Goal: Task Accomplishment & Management: Use online tool/utility

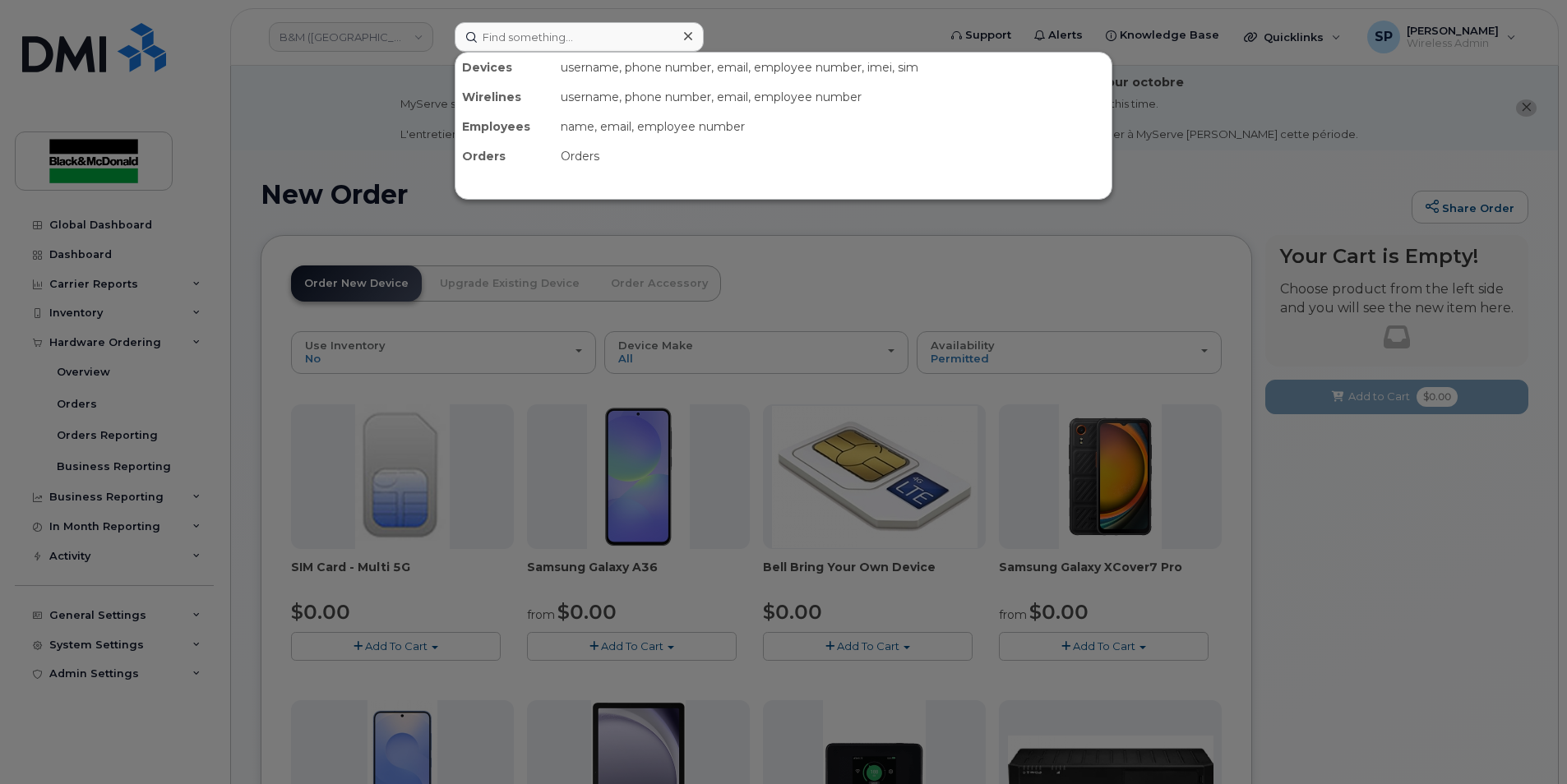
scroll to position [327, 0]
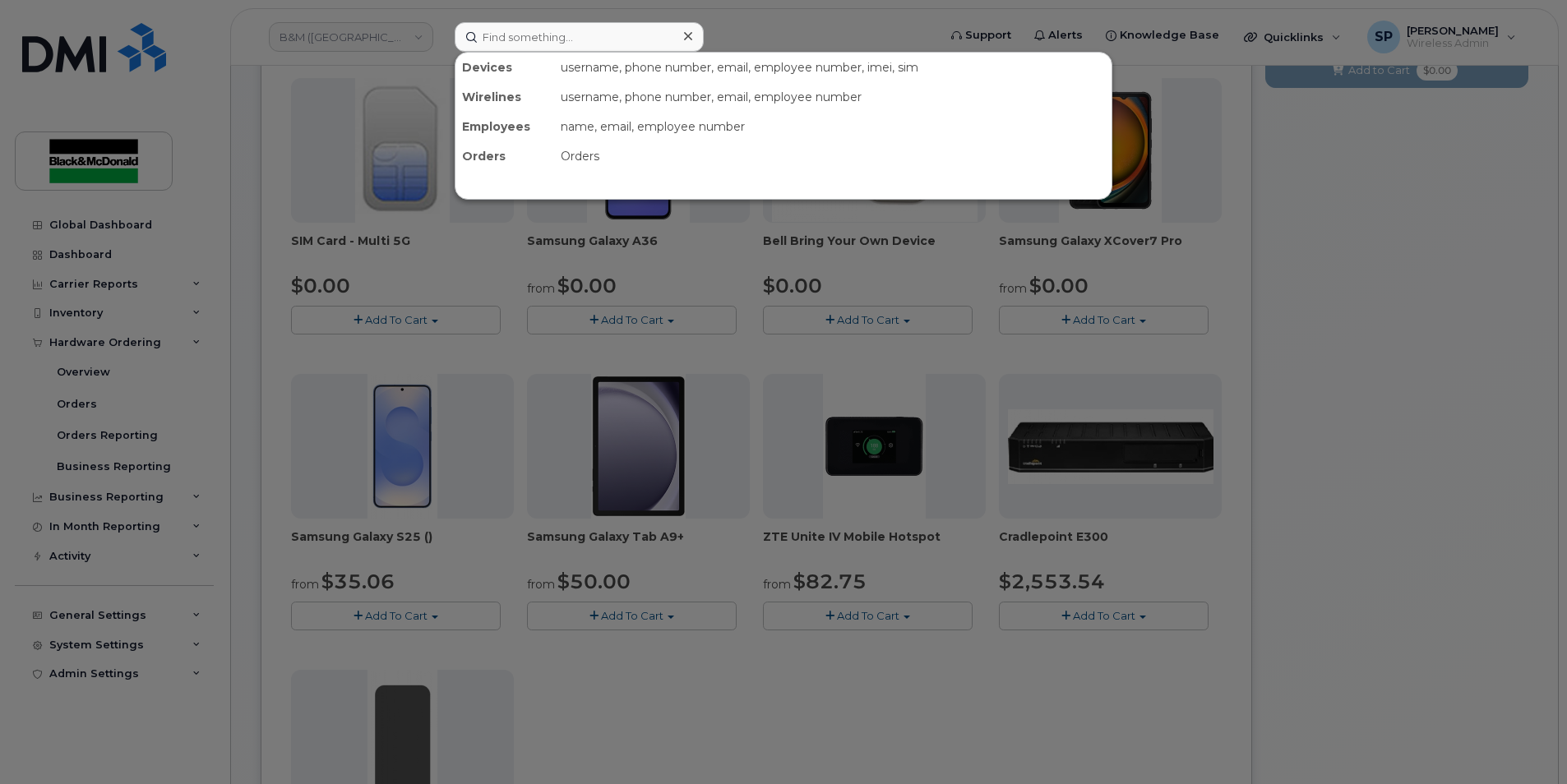
click at [524, 45] on input at bounding box center [579, 37] width 250 height 30
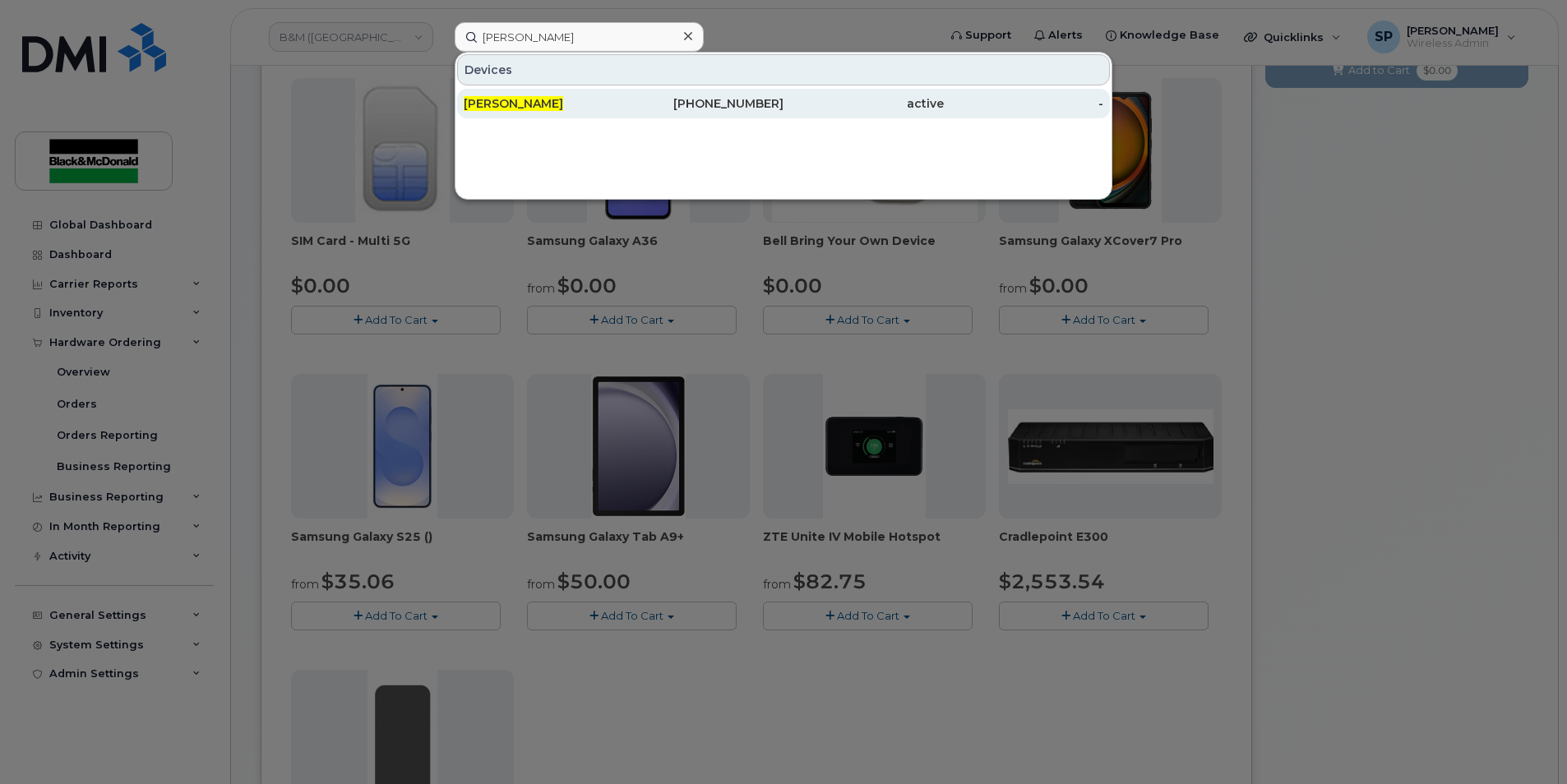
type input "ian arbuckle"
click at [527, 101] on span "Ian Arbuckle" at bounding box center [513, 103] width 99 height 15
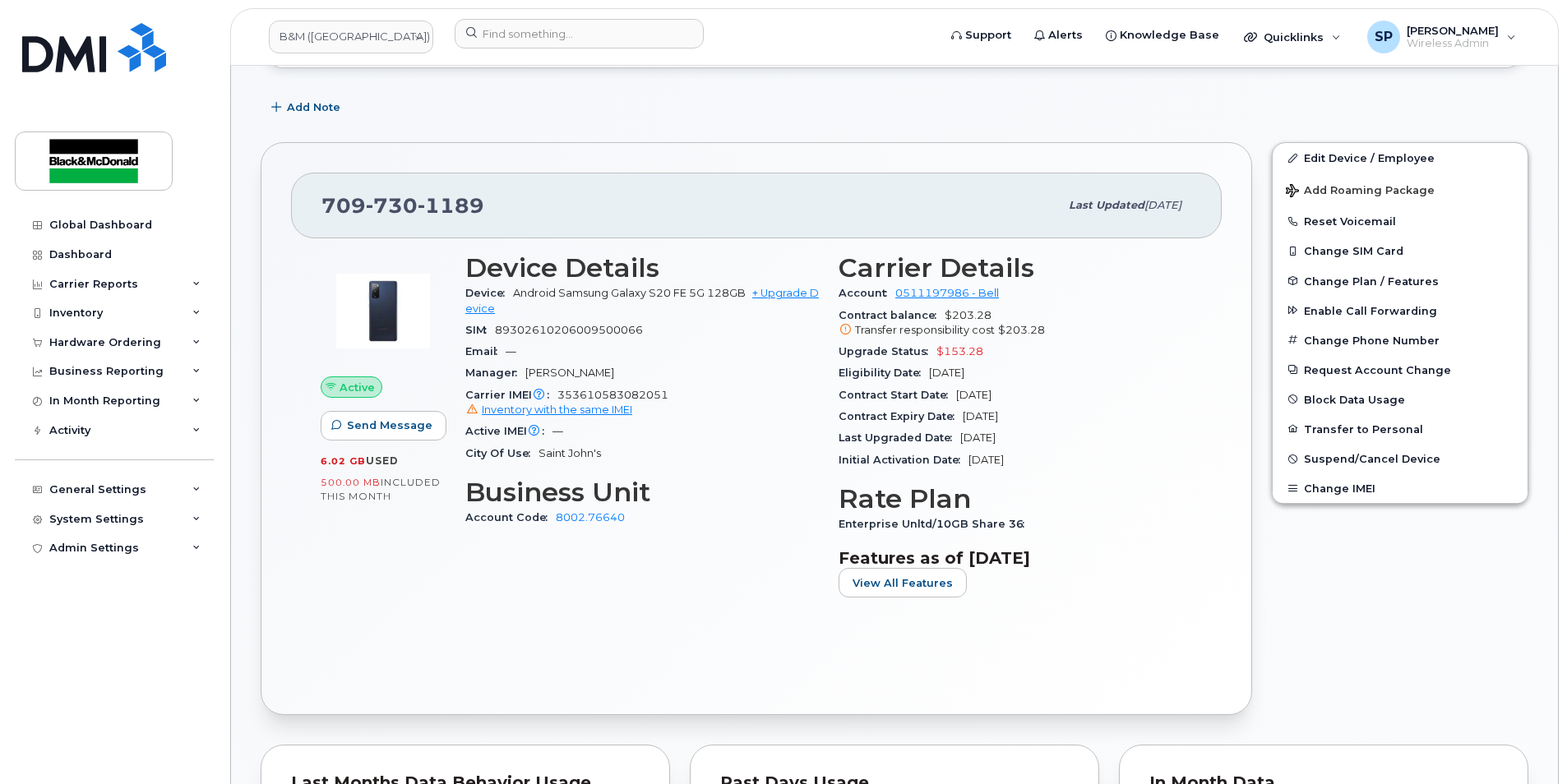
scroll to position [272, 0]
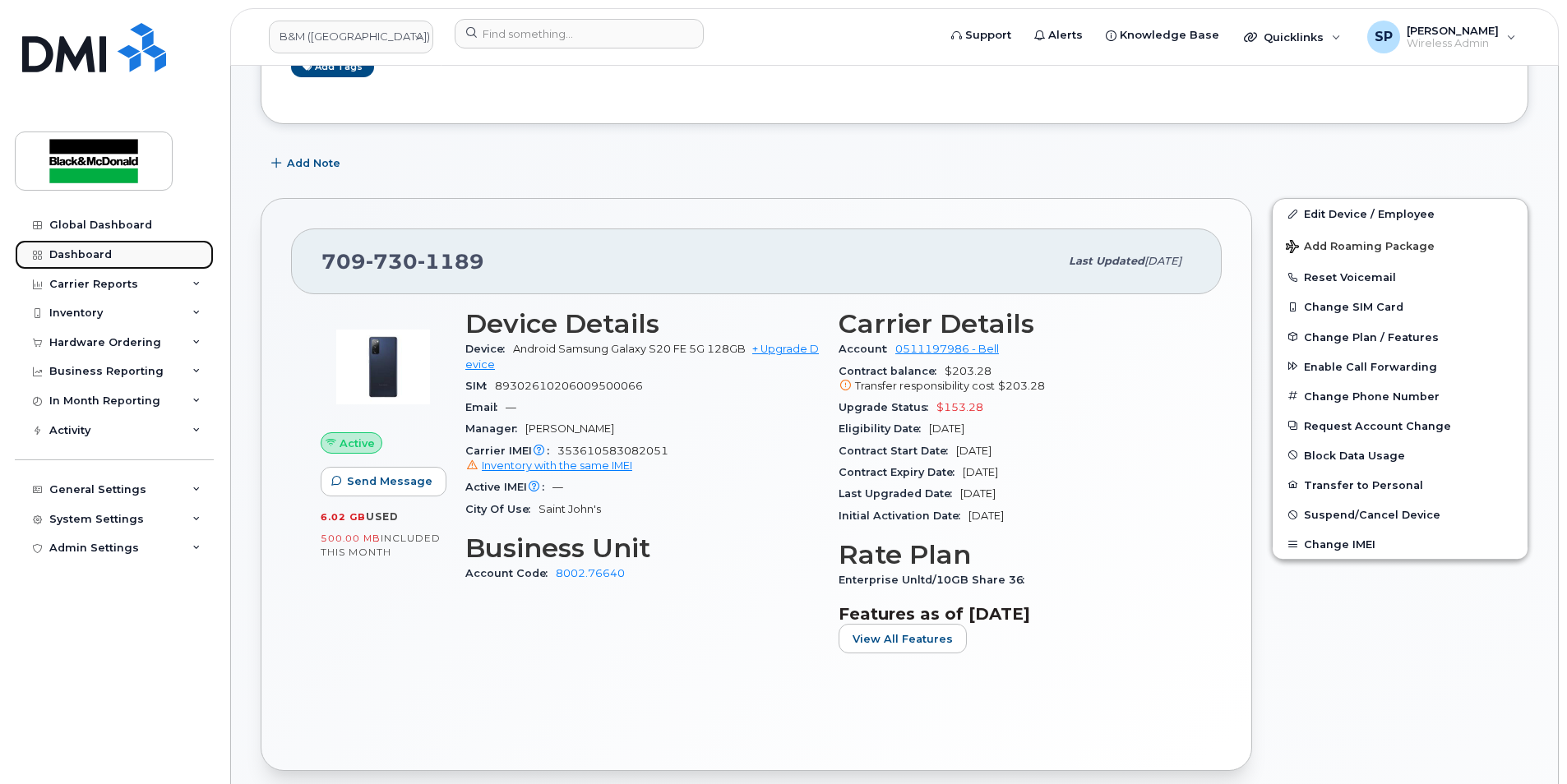
click at [89, 265] on link "Dashboard" at bounding box center [114, 254] width 199 height 30
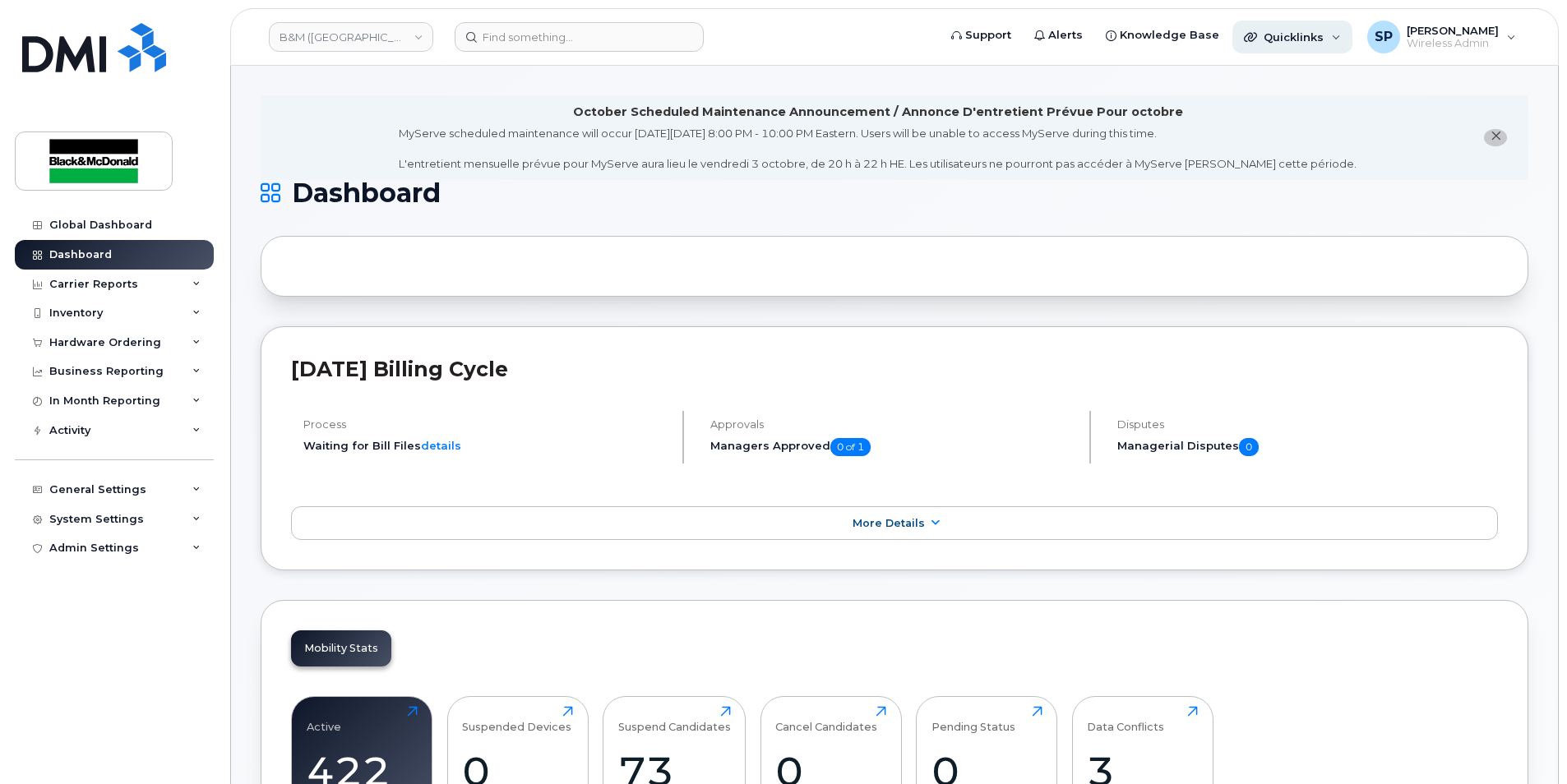
click at [1243, 49] on div "Quicklinks" at bounding box center [1293, 37] width 120 height 33
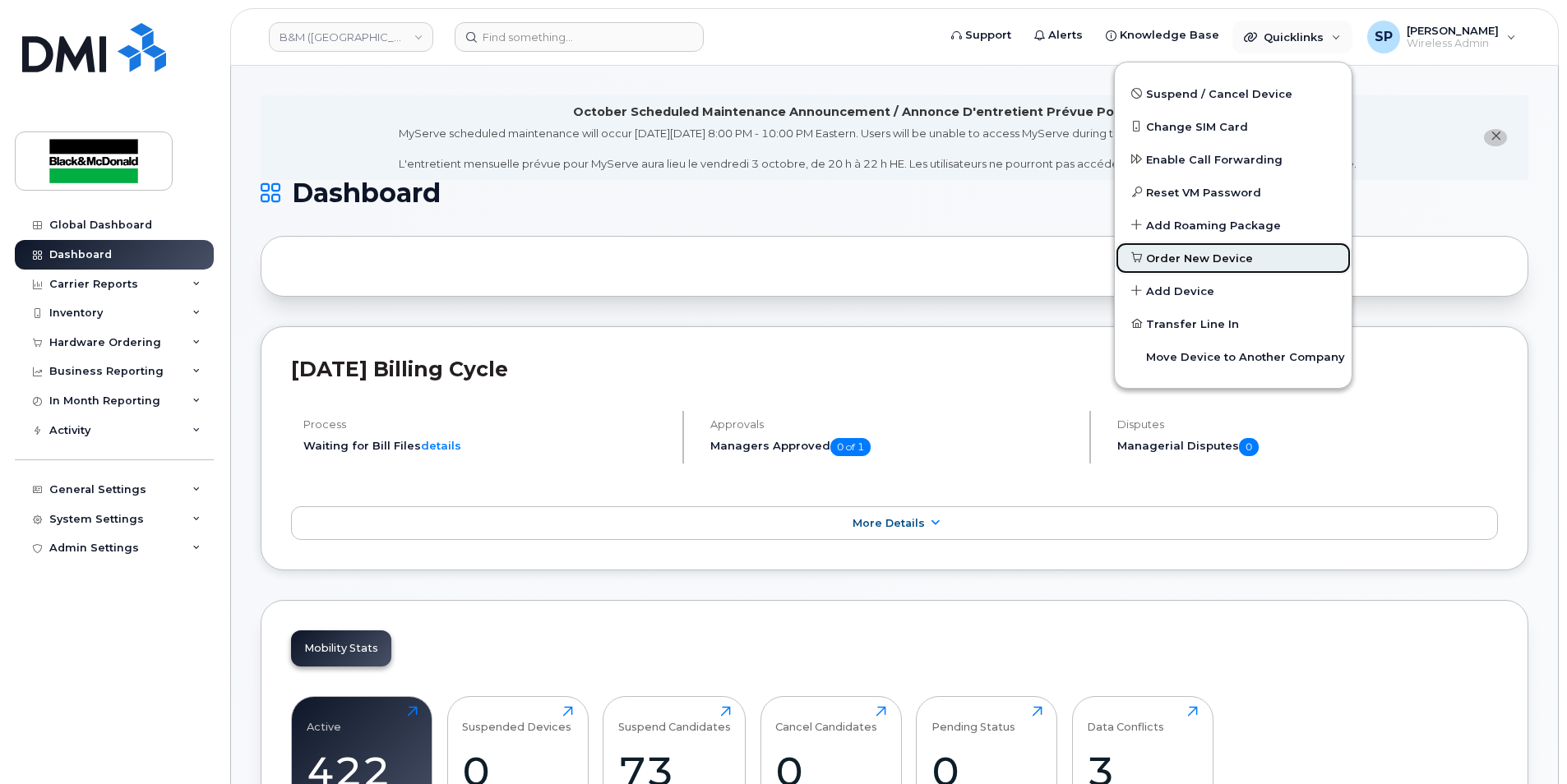
click at [1173, 264] on span "Order New Device" at bounding box center [1200, 258] width 107 height 17
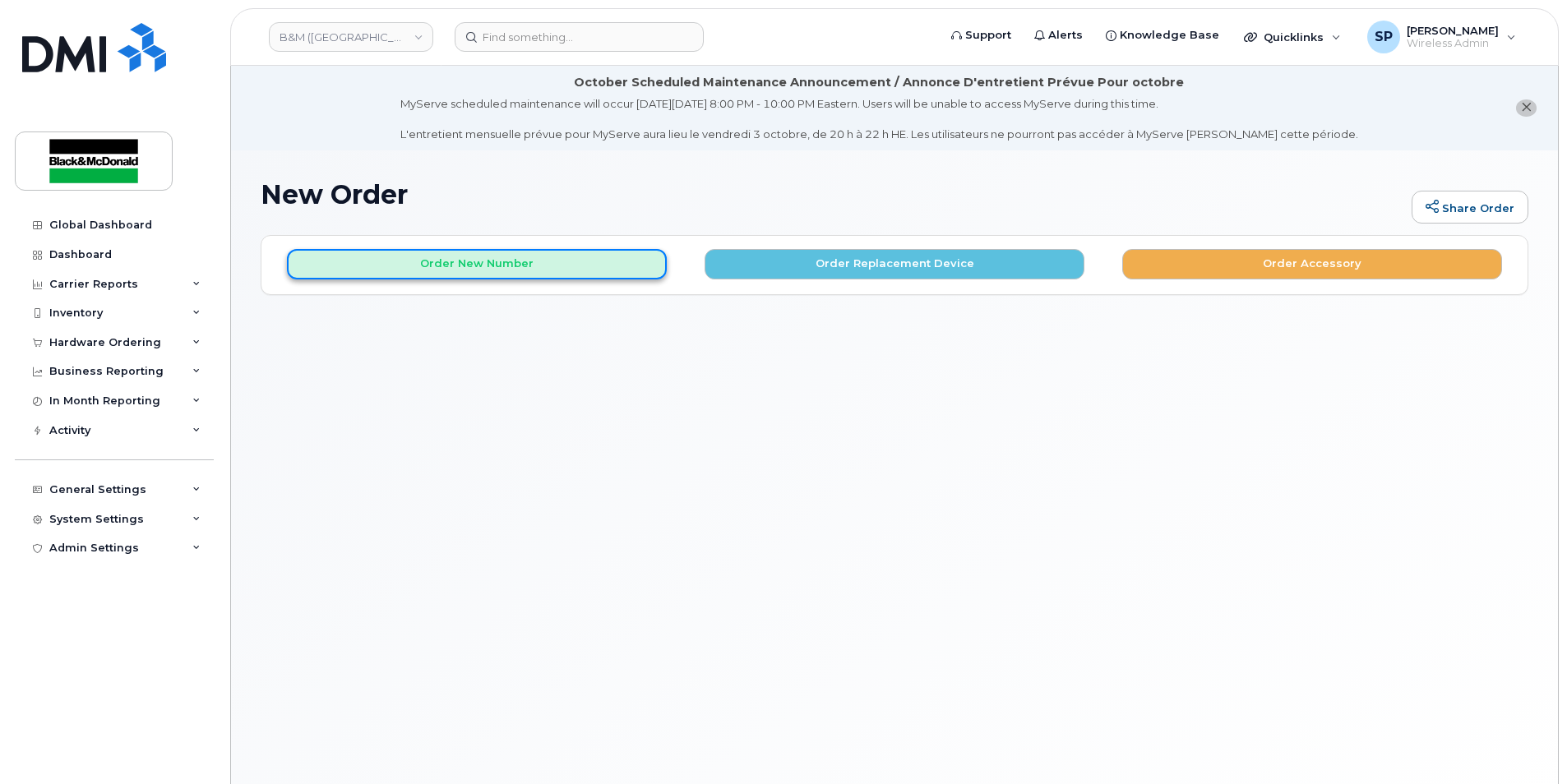
click at [444, 269] on button "Order New Number" at bounding box center [477, 264] width 380 height 31
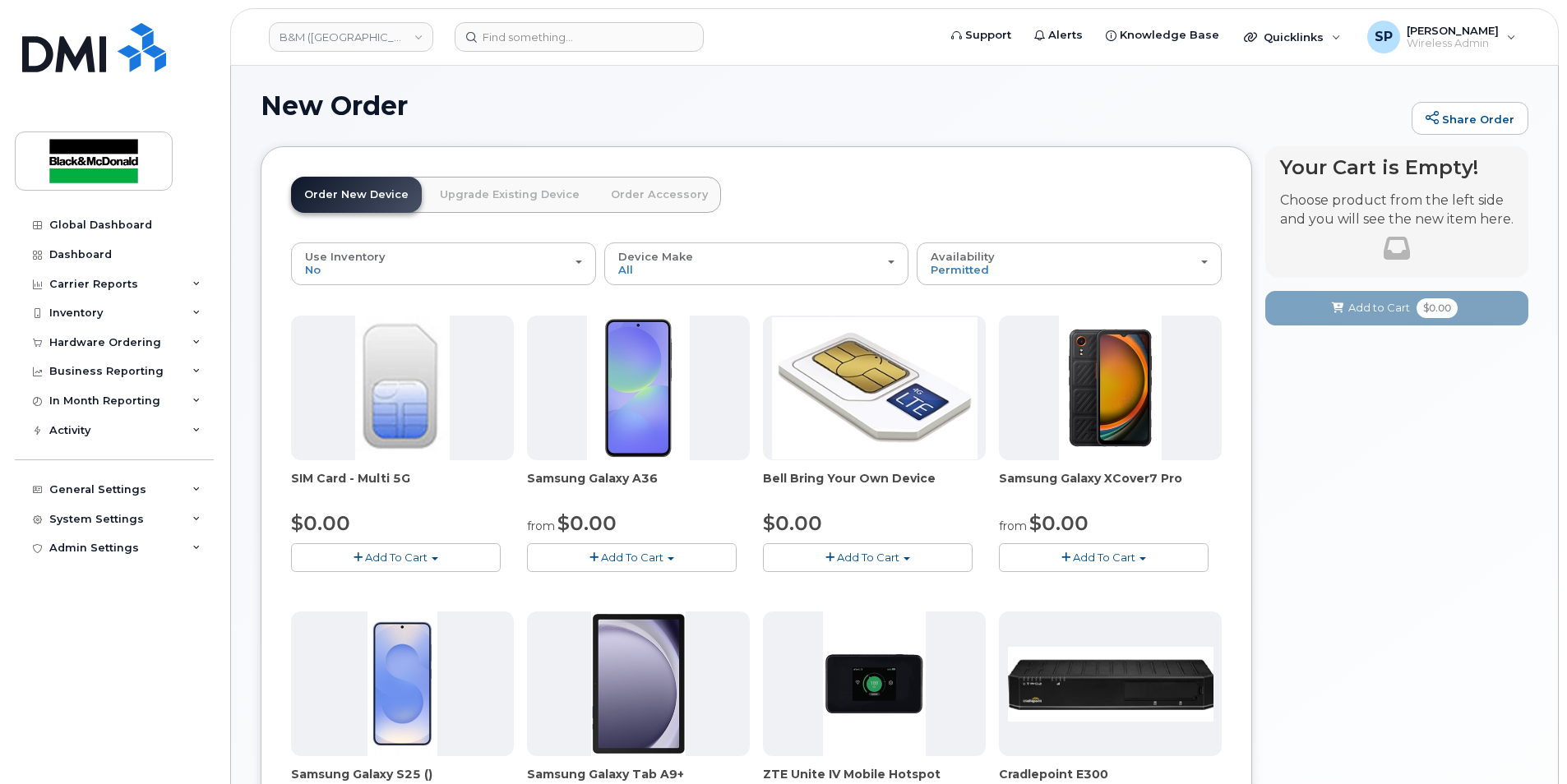
scroll to position [217, 0]
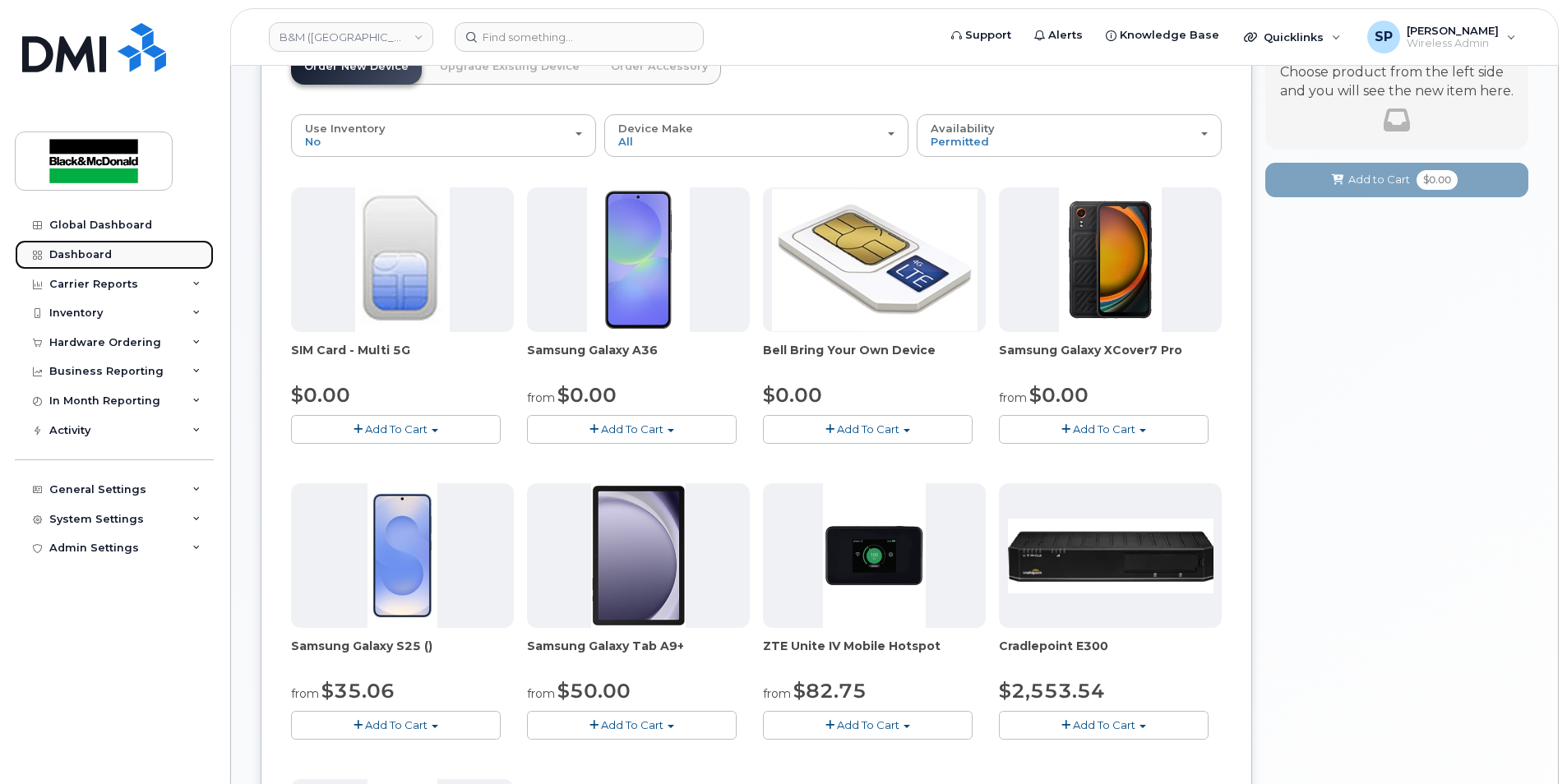
click at [109, 245] on link "Dashboard" at bounding box center [114, 254] width 199 height 30
